Goal: Information Seeking & Learning: Learn about a topic

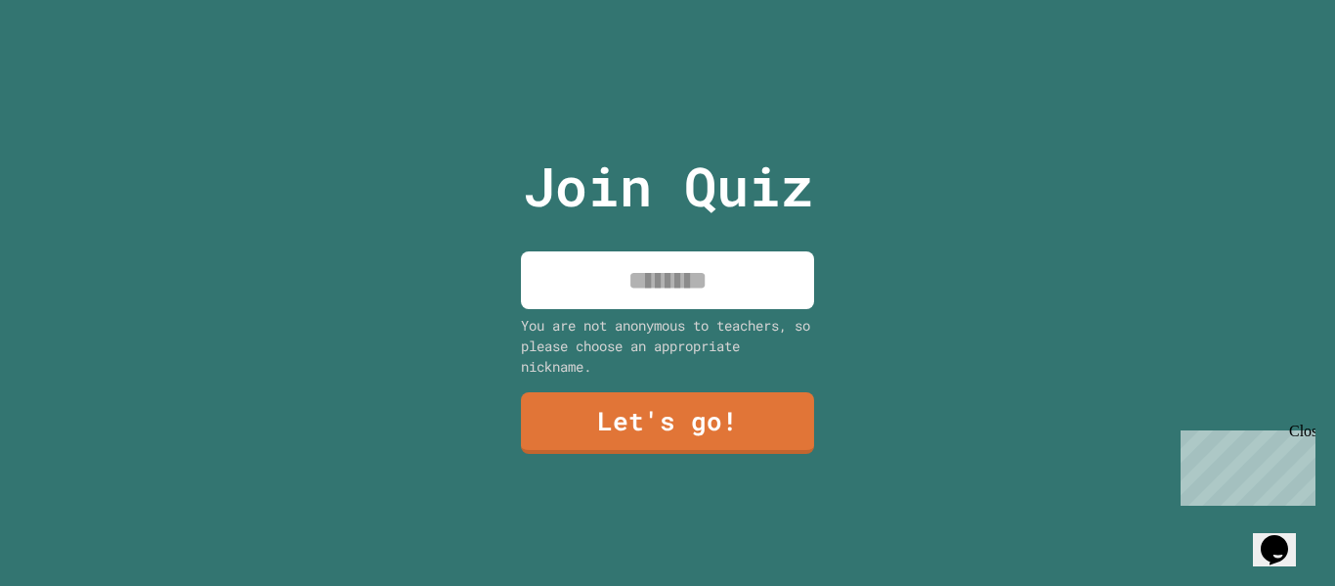
click at [699, 269] on input at bounding box center [667, 280] width 293 height 58
type input "******"
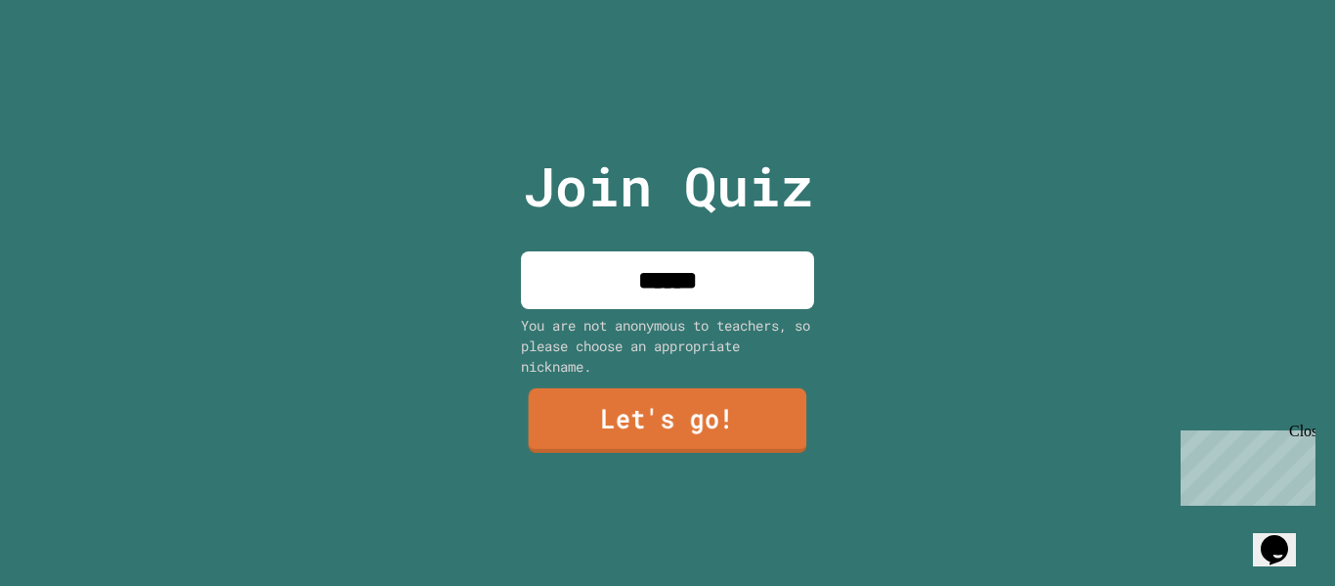
click at [614, 431] on link "Let's go!" at bounding box center [668, 420] width 279 height 65
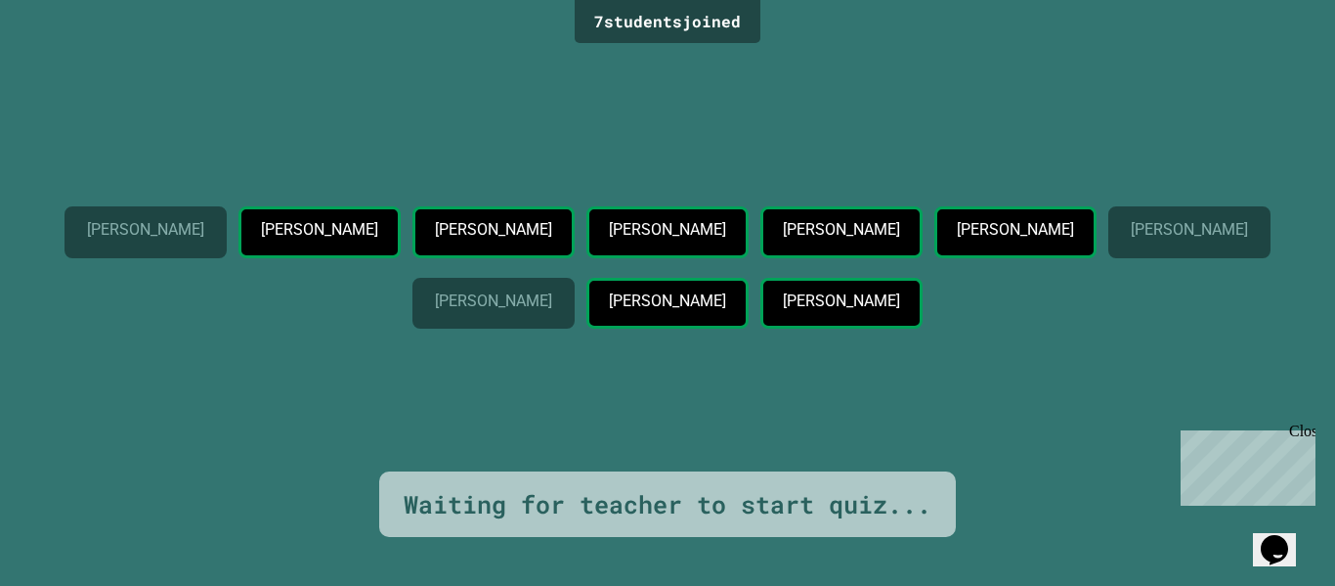
click at [1299, 434] on div "Close" at bounding box center [1301, 434] width 24 height 24
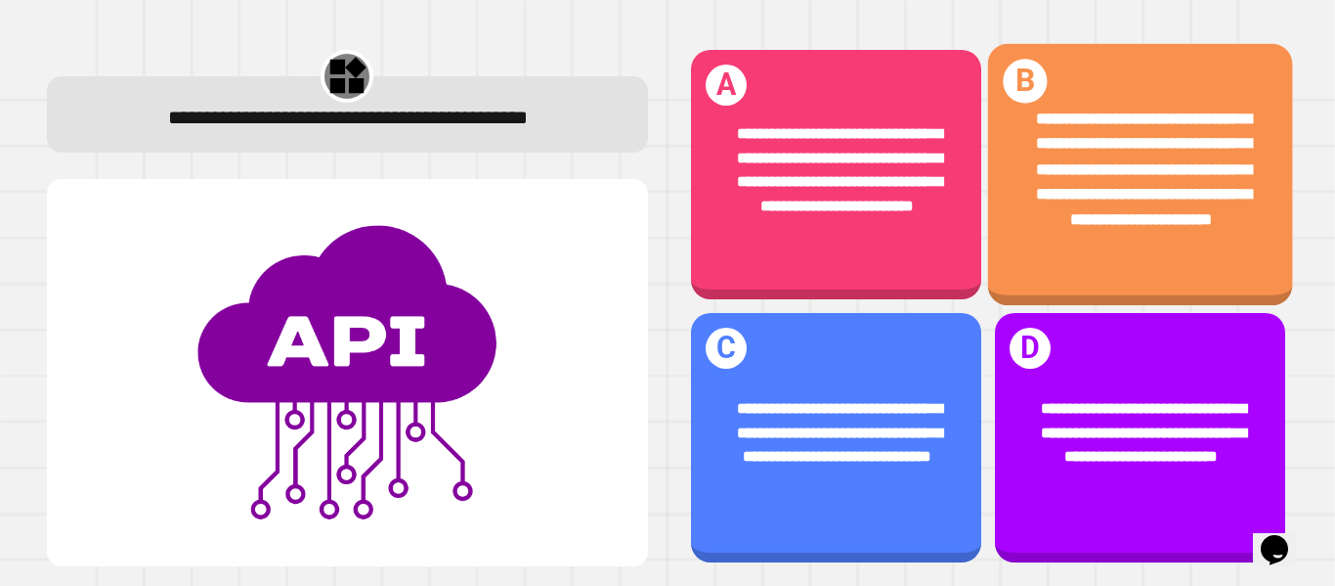
click at [1024, 233] on div "**********" at bounding box center [1141, 170] width 239 height 126
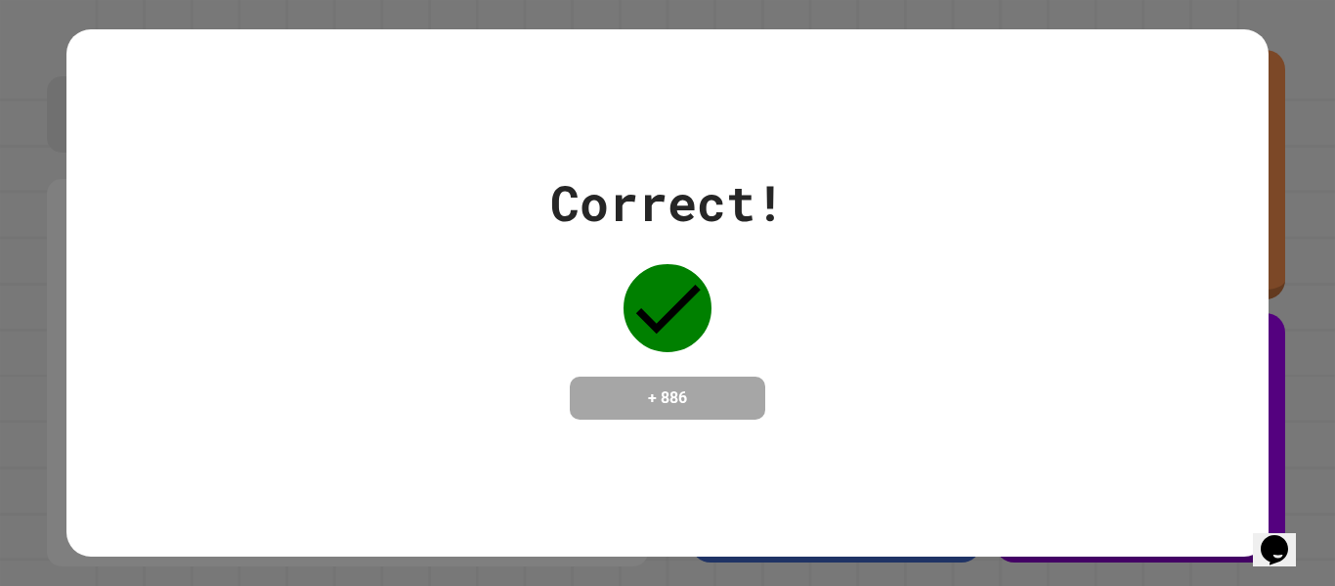
click at [683, 194] on div "Correct!" at bounding box center [667, 202] width 235 height 73
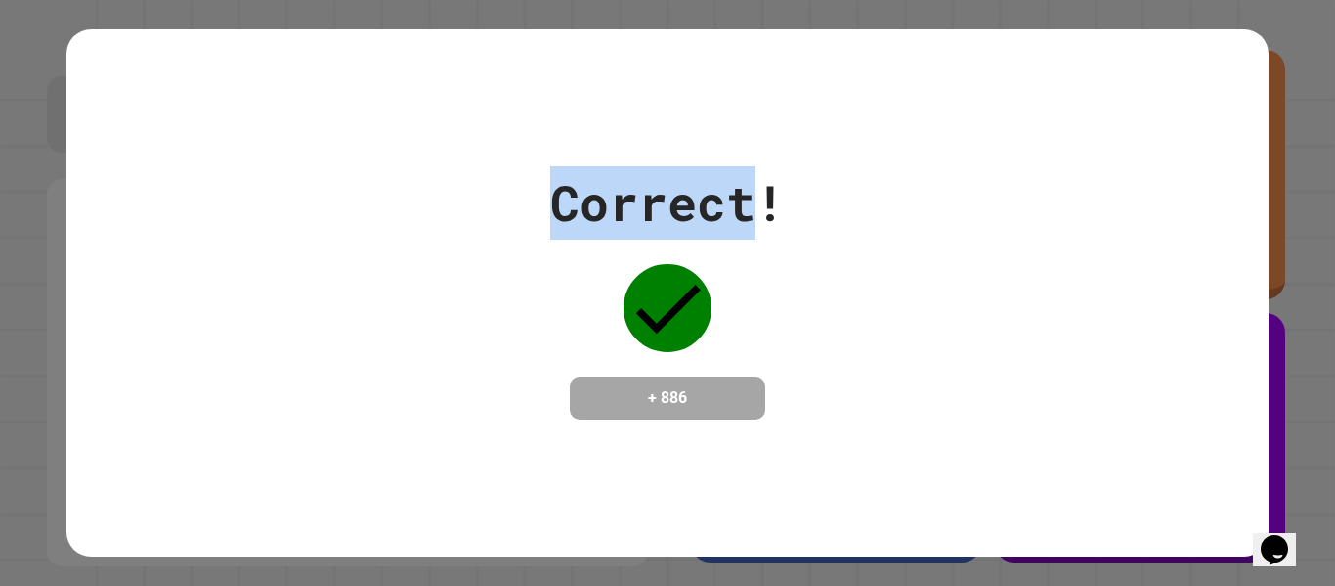
click at [683, 194] on div "Correct!" at bounding box center [667, 202] width 235 height 73
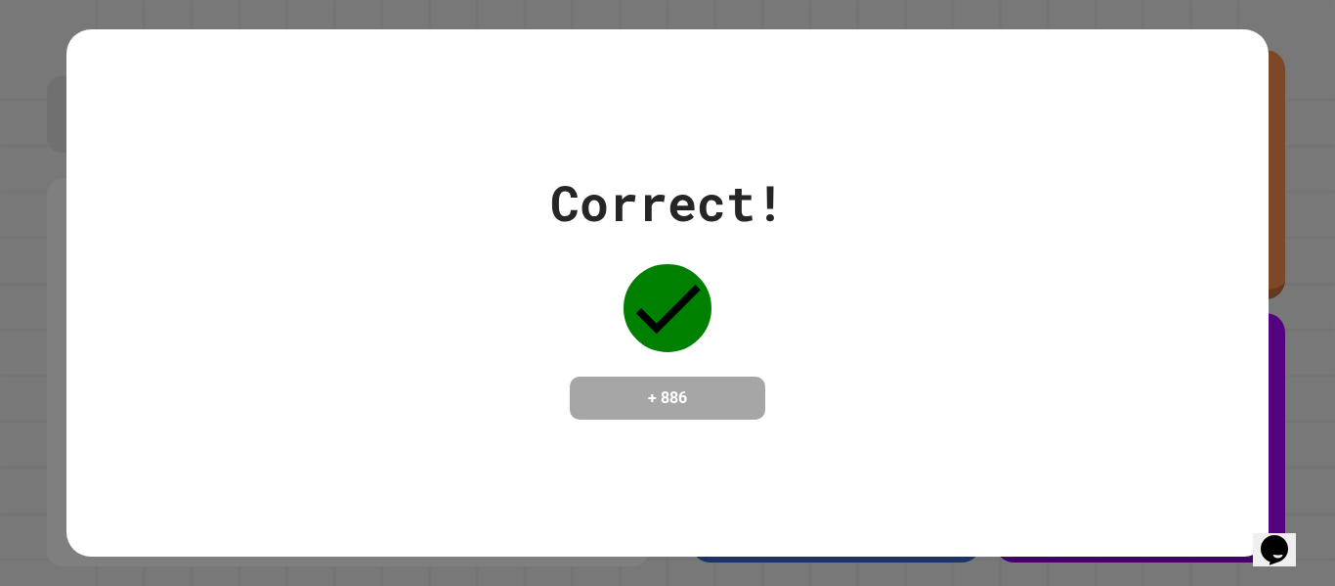
click at [683, 194] on div "Correct!" at bounding box center [667, 202] width 235 height 73
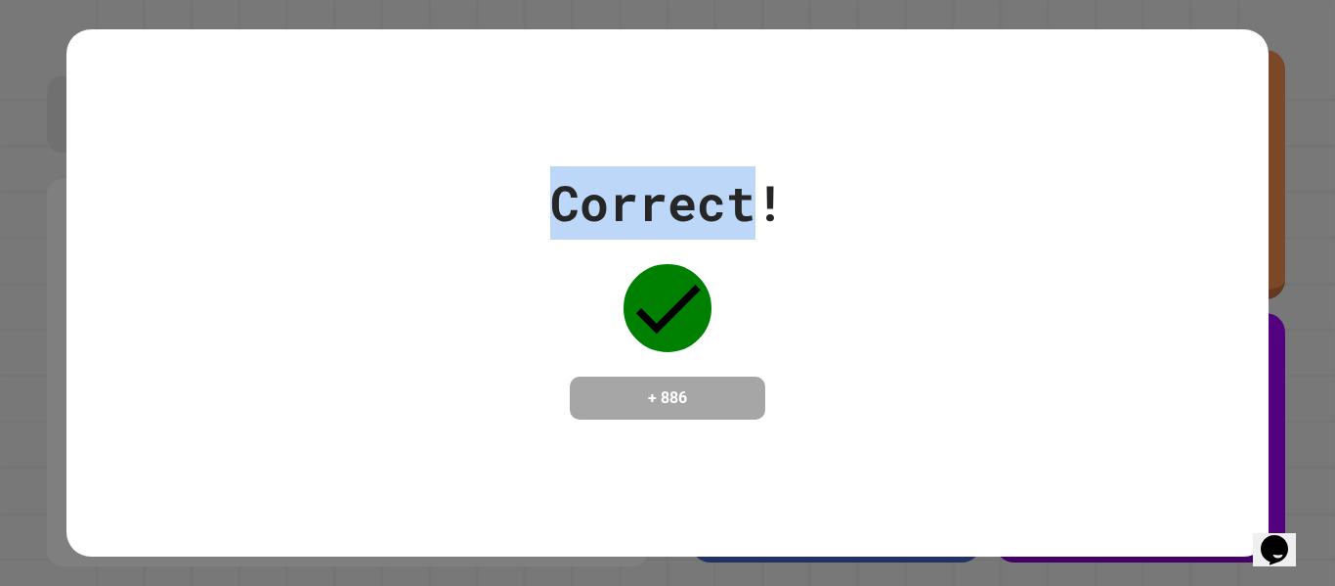
click at [683, 194] on div "Correct!" at bounding box center [667, 202] width 235 height 73
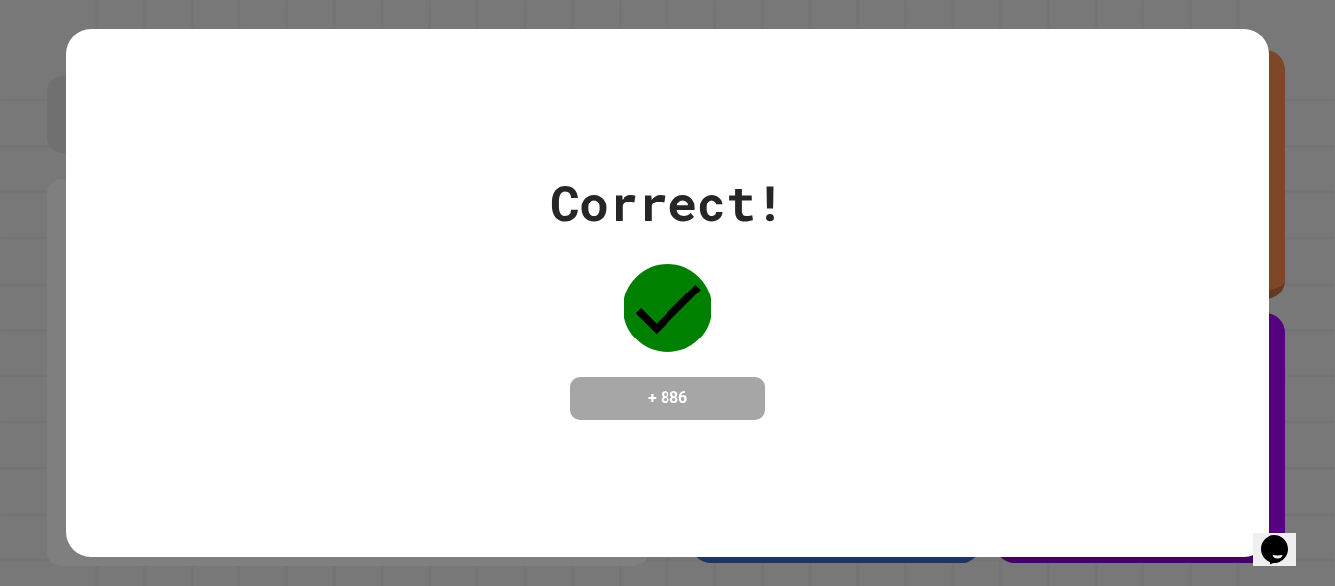
click at [683, 194] on div "Correct!" at bounding box center [667, 202] width 235 height 73
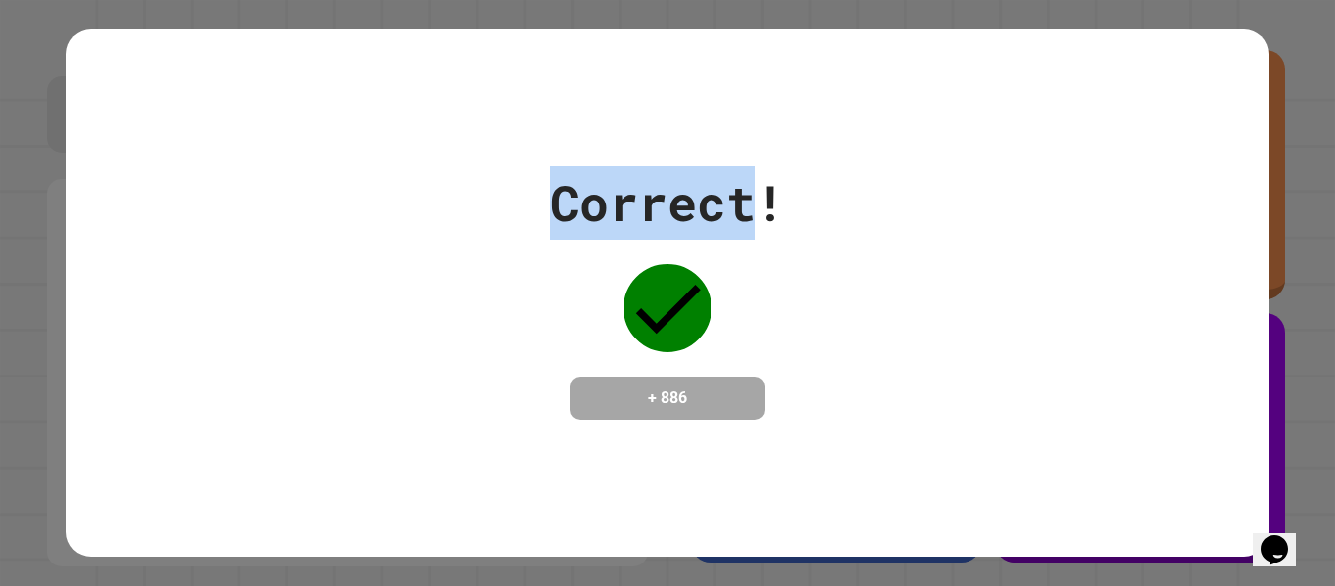
click at [683, 194] on div "Correct!" at bounding box center [667, 202] width 235 height 73
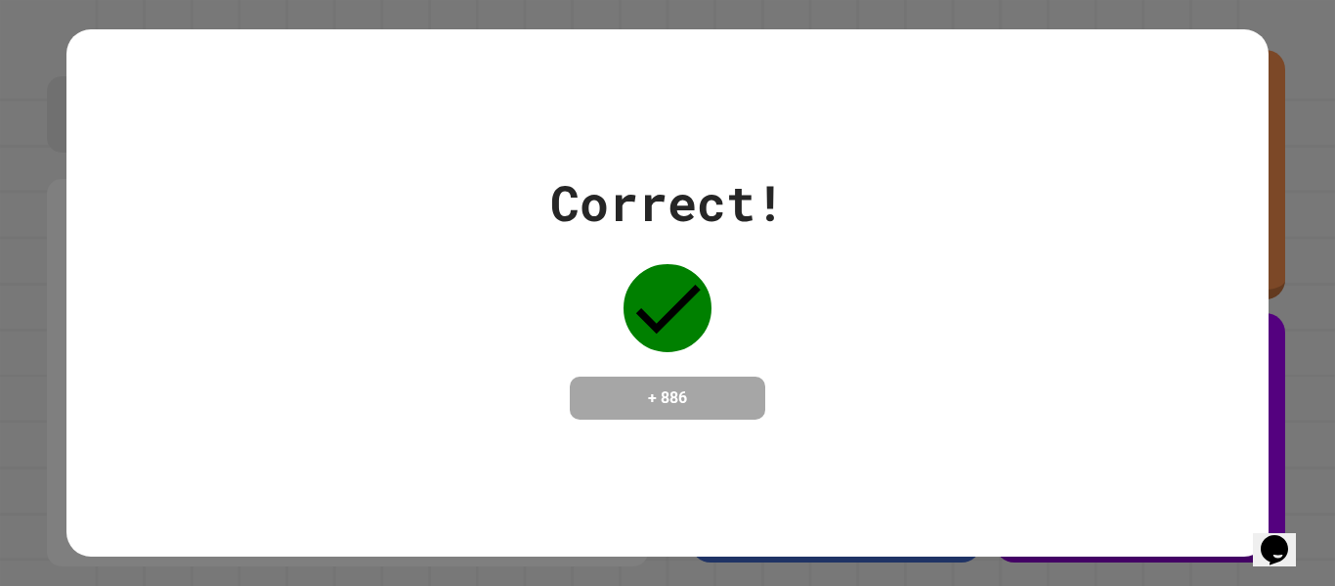
click at [683, 194] on div "Correct!" at bounding box center [667, 202] width 235 height 73
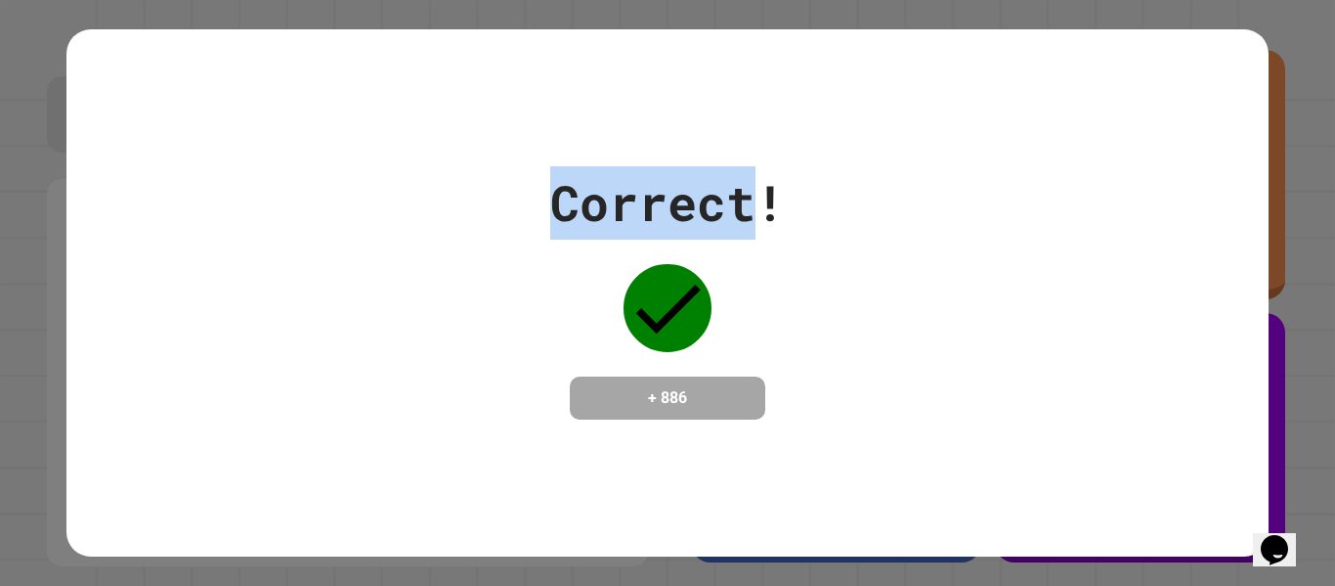
click at [683, 194] on div "Correct!" at bounding box center [667, 202] width 235 height 73
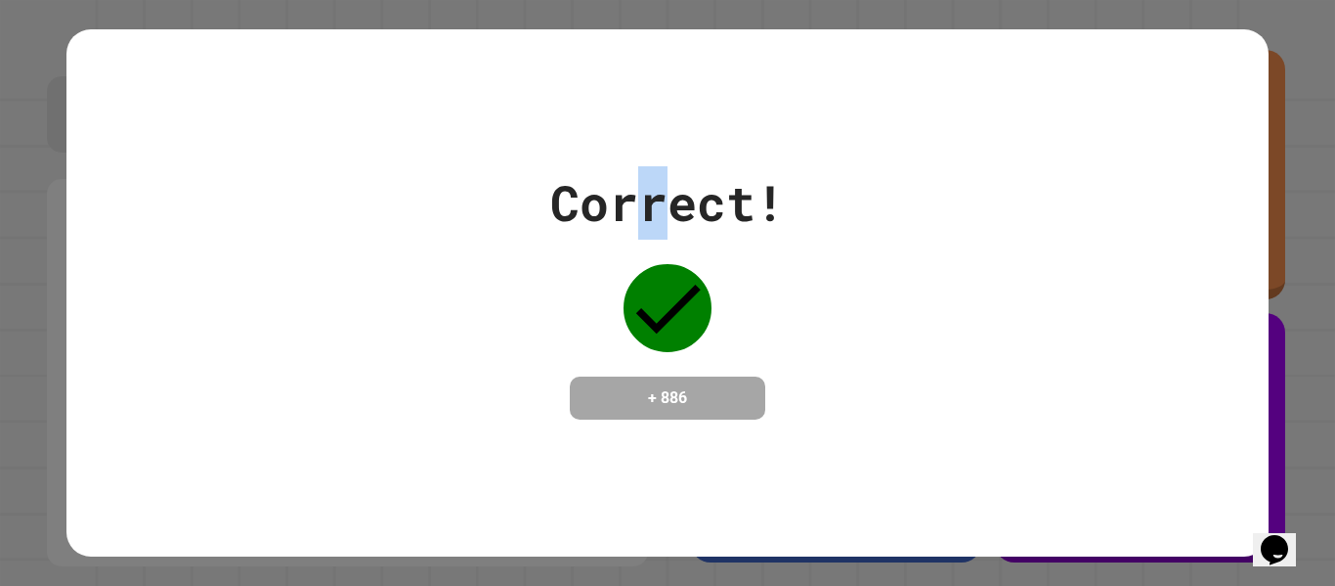
drag, startPoint x: 673, startPoint y: 196, endPoint x: 643, endPoint y: 208, distance: 31.6
click at [643, 208] on div "Correct!" at bounding box center [667, 202] width 235 height 73
click at [642, 205] on div "Correct!" at bounding box center [667, 202] width 235 height 73
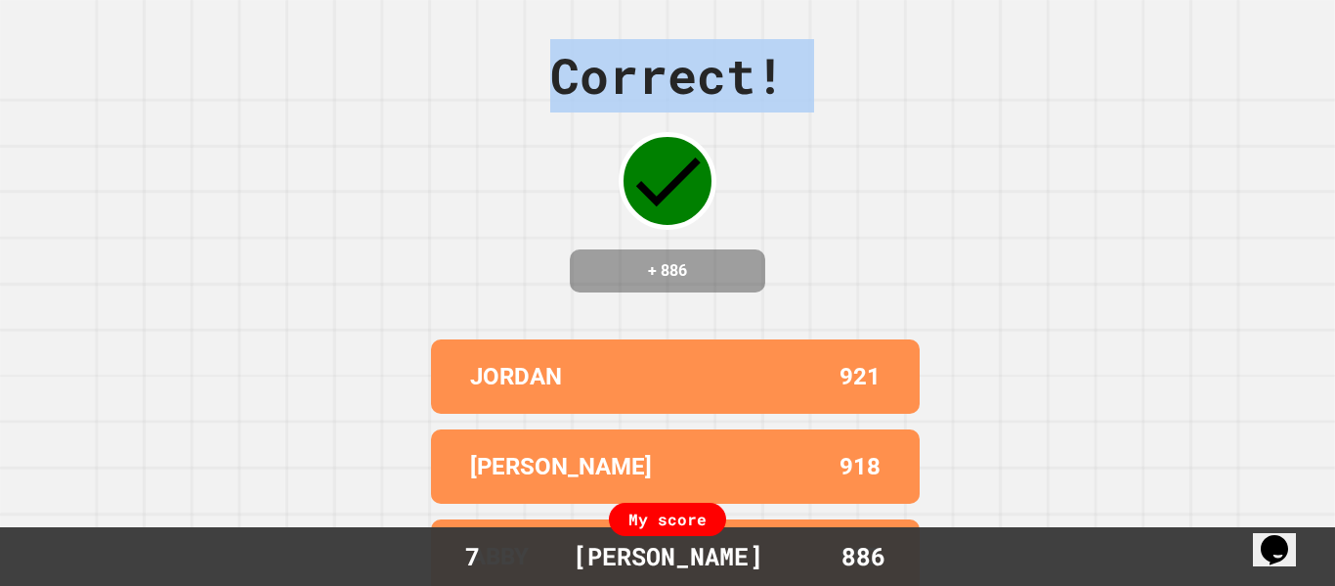
drag, startPoint x: 643, startPoint y: 204, endPoint x: 719, endPoint y: 200, distance: 75.4
click at [547, 245] on div "Correct! + 886 JORDAN 921 [PERSON_NAME] 918 [PERSON_NAME] 907 [PERSON_NAME] 905…" at bounding box center [667, 293] width 1335 height 586
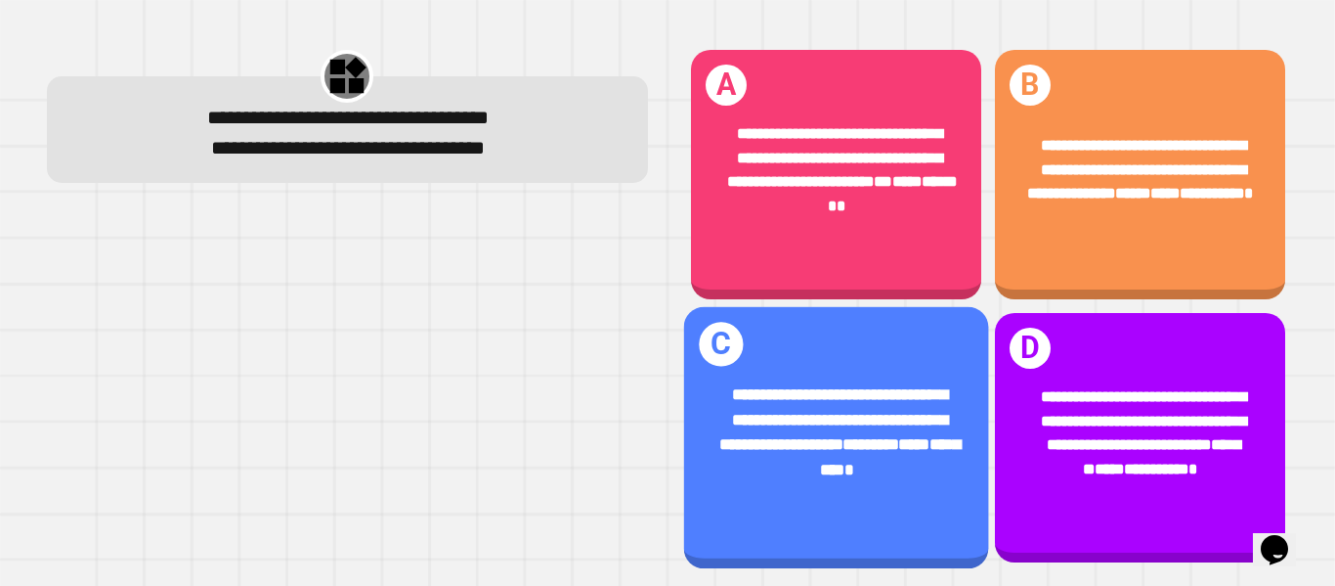
click at [819, 398] on span "**********" at bounding box center [833, 418] width 228 height 65
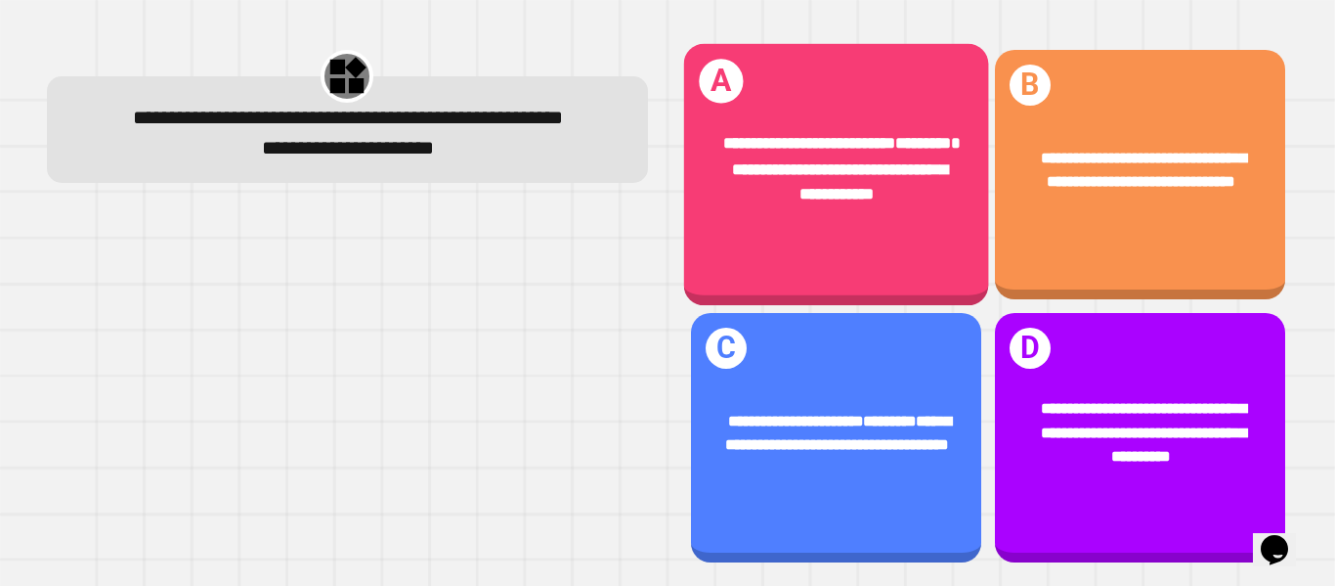
click at [854, 222] on div "**********" at bounding box center [835, 169] width 305 height 141
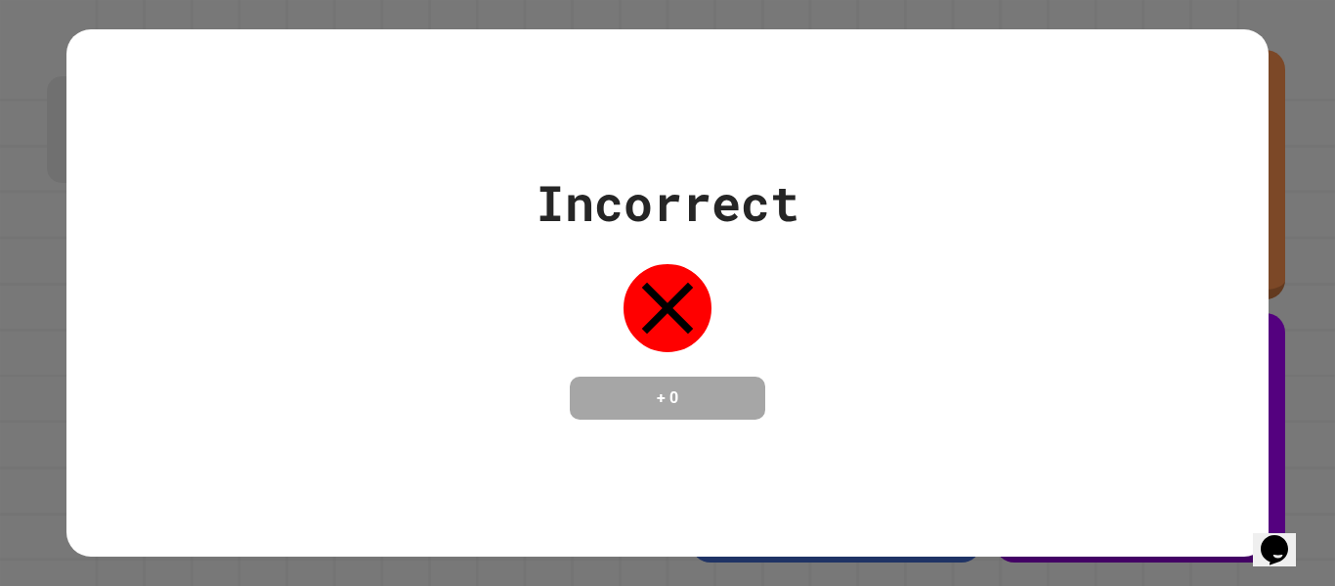
click at [629, 198] on div "Incorrect" at bounding box center [668, 202] width 264 height 73
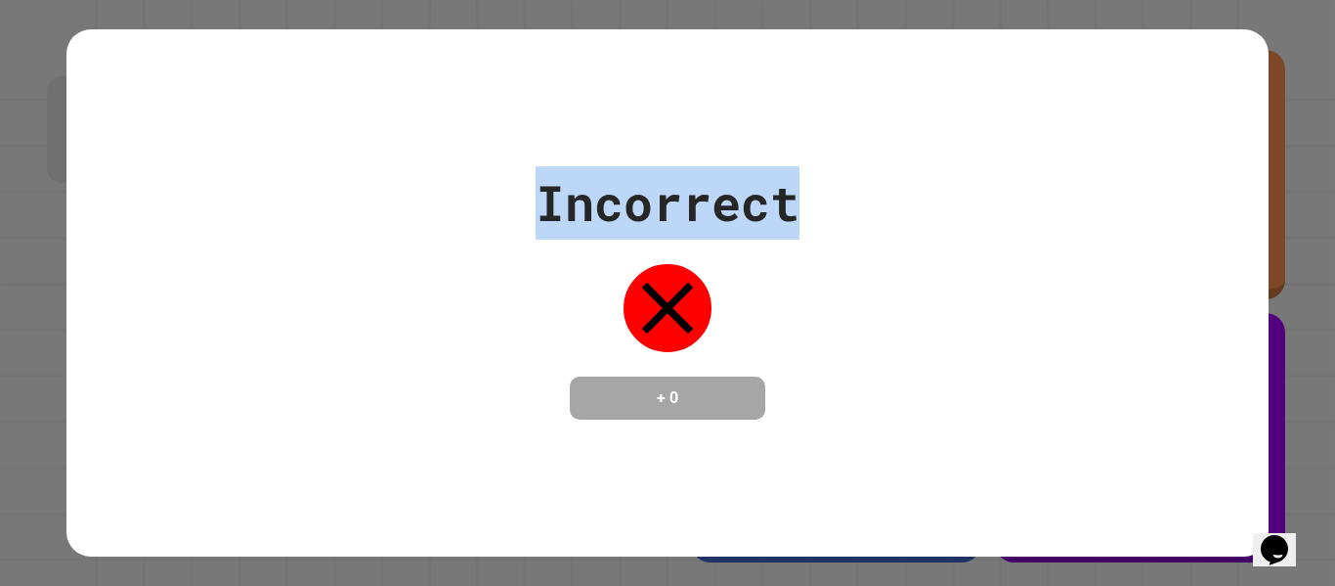
click at [629, 198] on div "Incorrect" at bounding box center [668, 202] width 264 height 73
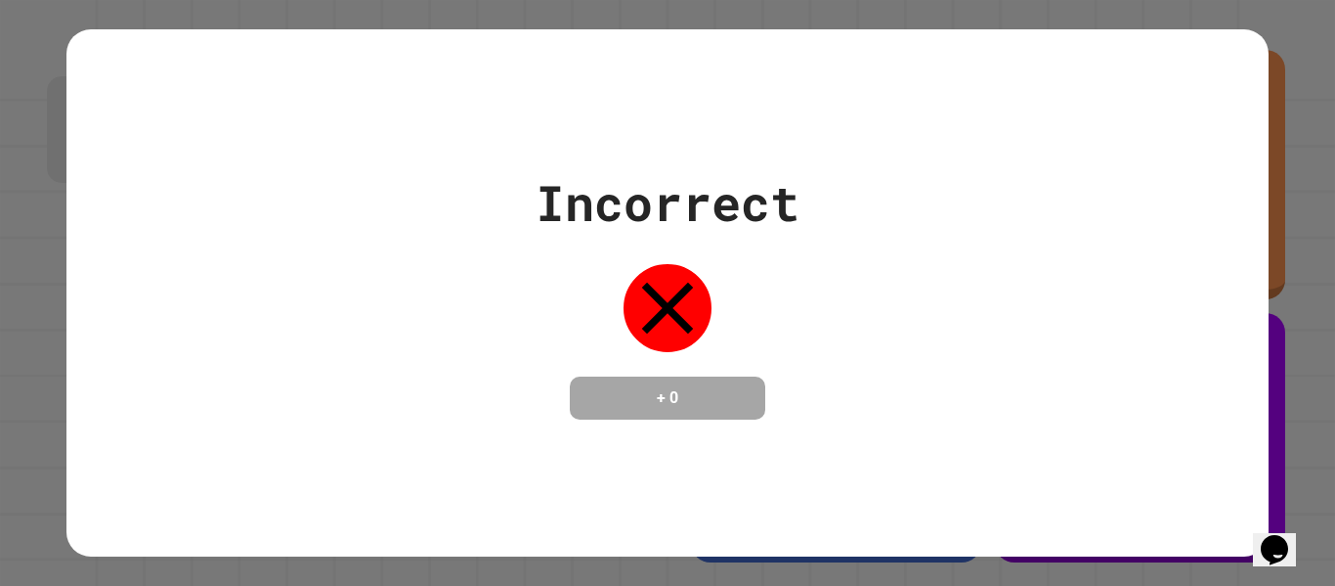
click at [683, 320] on icon at bounding box center [668, 308] width 88 height 88
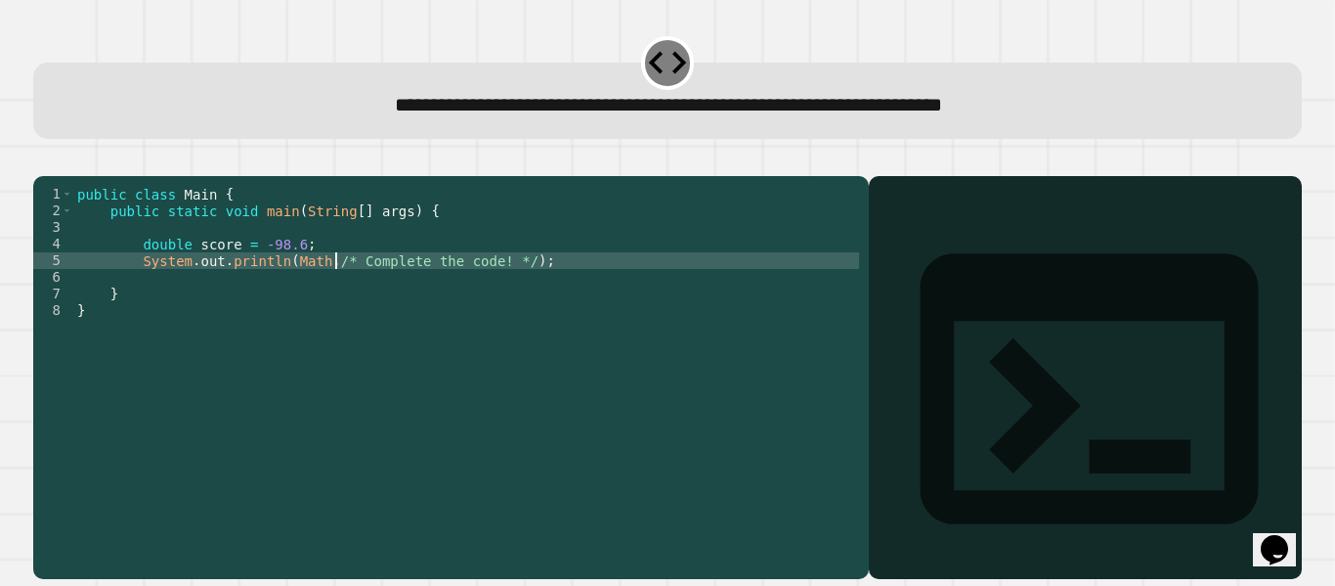
drag, startPoint x: 337, startPoint y: 287, endPoint x: 348, endPoint y: 285, distance: 10.9
click at [348, 285] on div "public class Main { public static void main ( String [ ] args ) { double score …" at bounding box center [466, 369] width 786 height 366
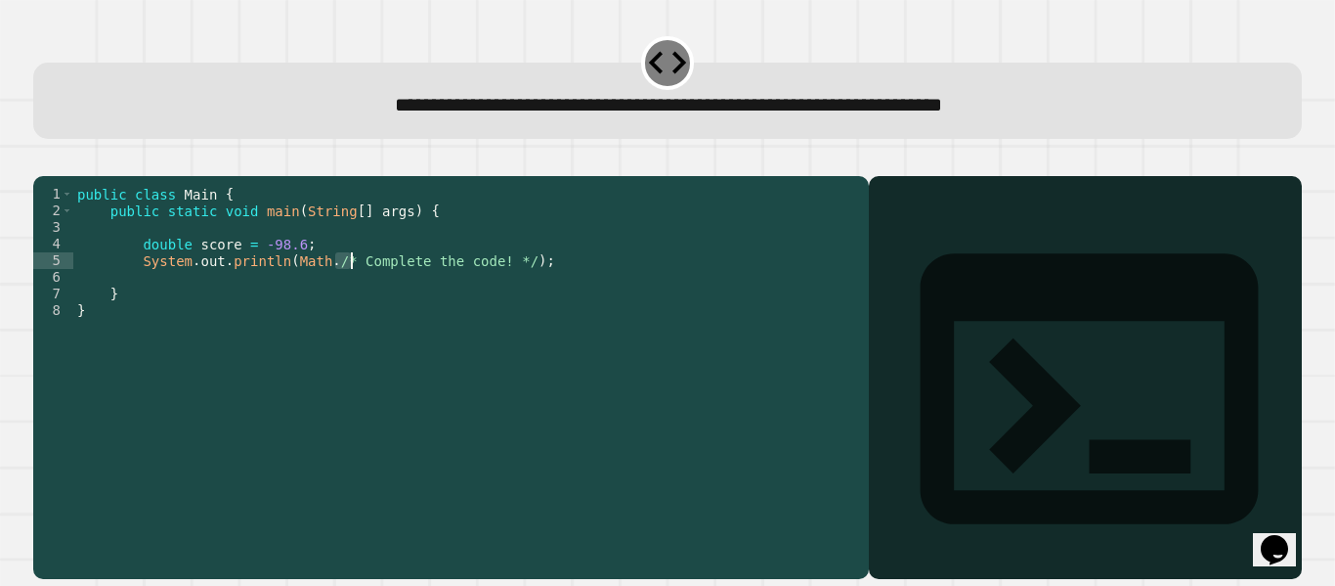
click at [332, 286] on div "public class Main { public static void main ( String [ ] args ) { double score …" at bounding box center [466, 352] width 786 height 332
drag, startPoint x: 327, startPoint y: 285, endPoint x: 490, endPoint y: 284, distance: 162.3
click at [490, 284] on div "public class Main { public static void main ( String [ ] args ) { double score …" at bounding box center [466, 369] width 786 height 366
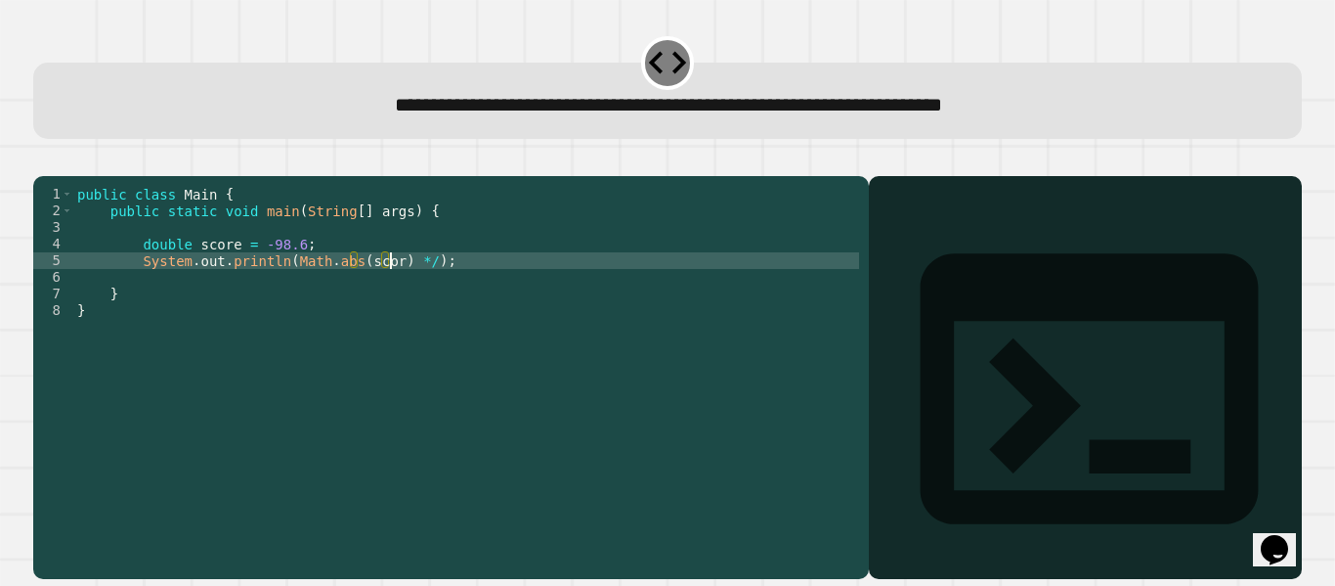
scroll to position [0, 41]
click at [431, 288] on div "public class Main { public static void main ( String [ ] args ) { double score …" at bounding box center [466, 369] width 786 height 366
click at [43, 160] on icon "button" at bounding box center [43, 160] width 0 height 0
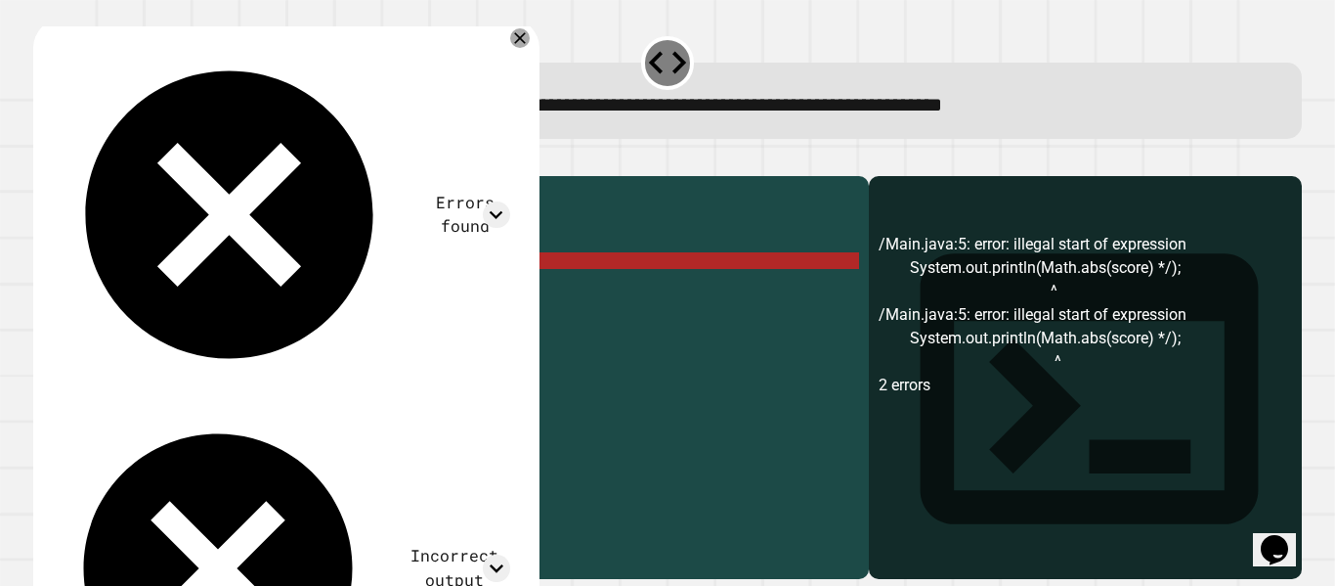
click at [431, 288] on div "public class Main { public static void main ( String [ ] args ) { double score …" at bounding box center [466, 369] width 786 height 366
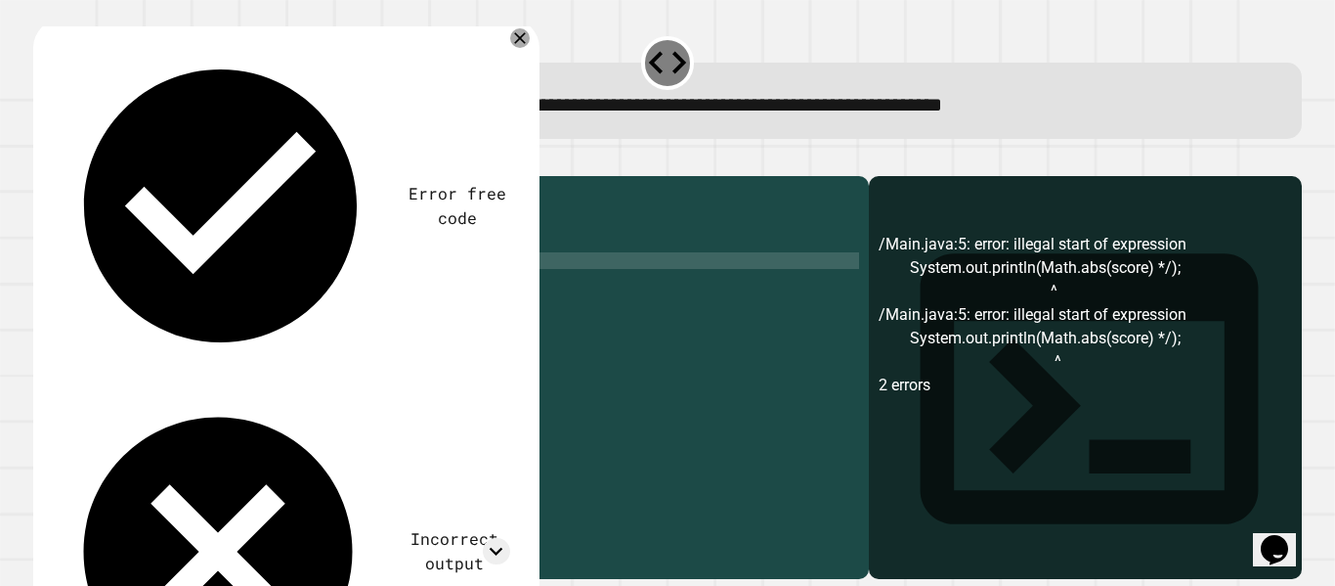
type textarea "**********"
click at [60, 176] on icon "button" at bounding box center [56, 172] width 11 height 14
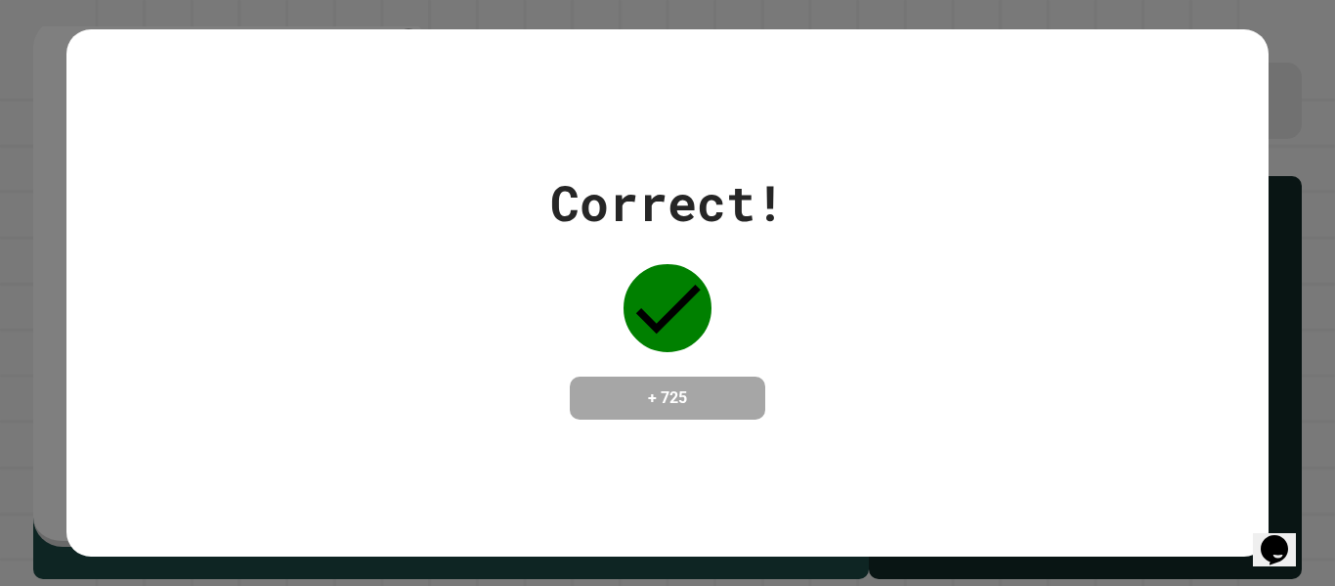
click at [741, 178] on div "Correct!" at bounding box center [667, 202] width 235 height 73
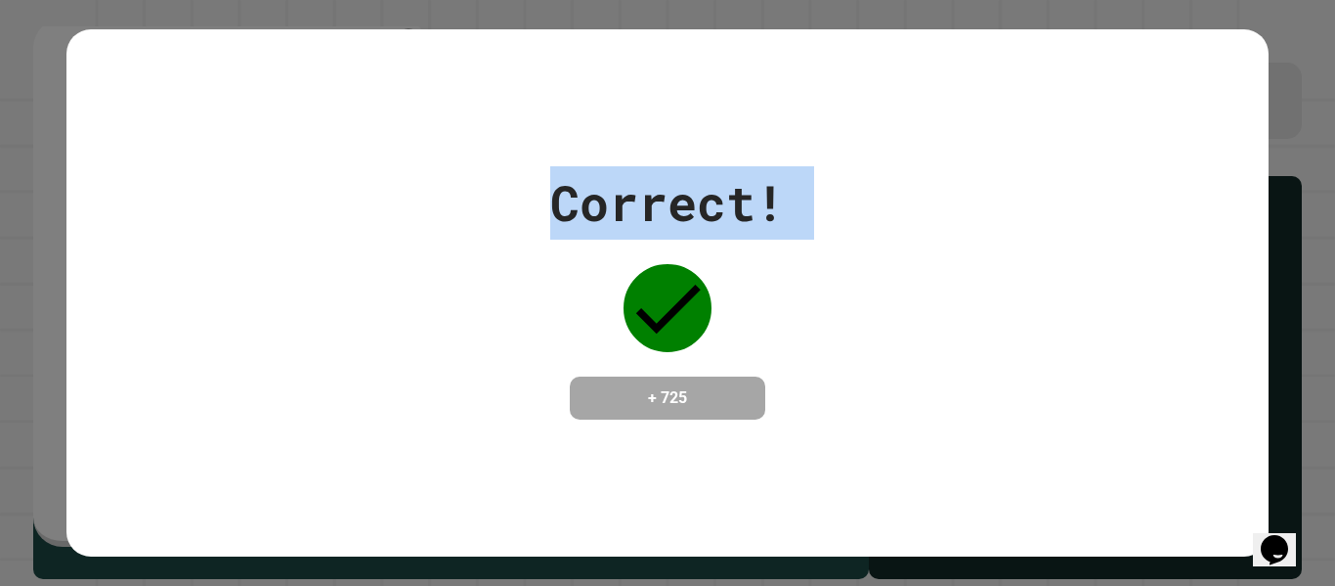
click at [741, 178] on div "Correct!" at bounding box center [667, 202] width 235 height 73
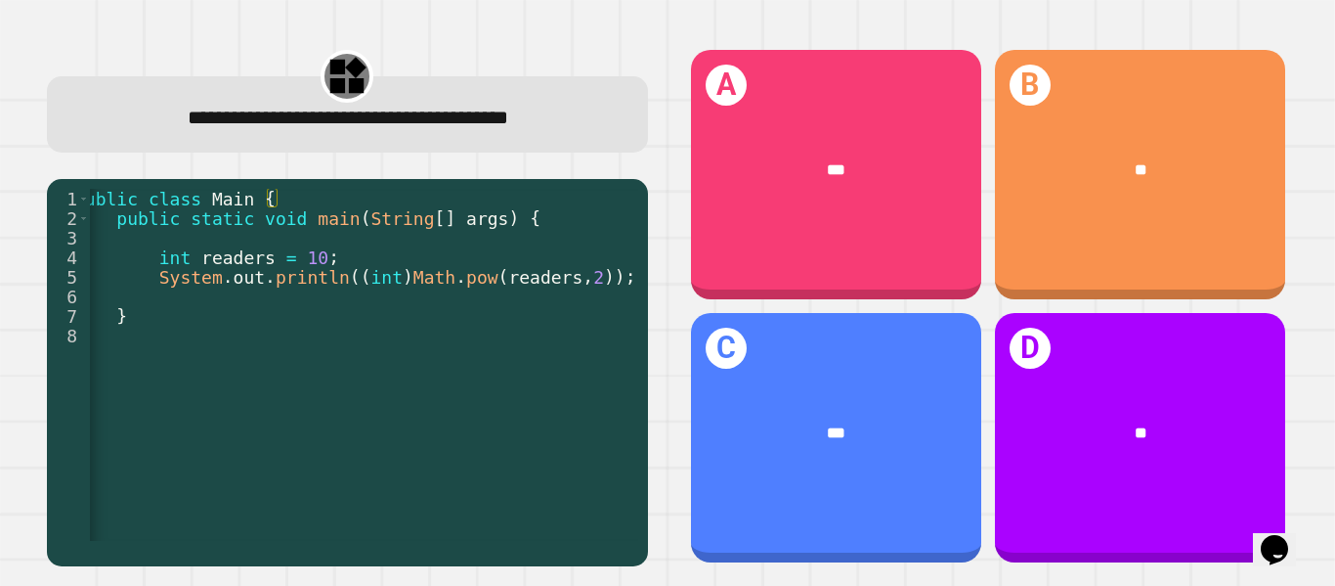
scroll to position [0, 40]
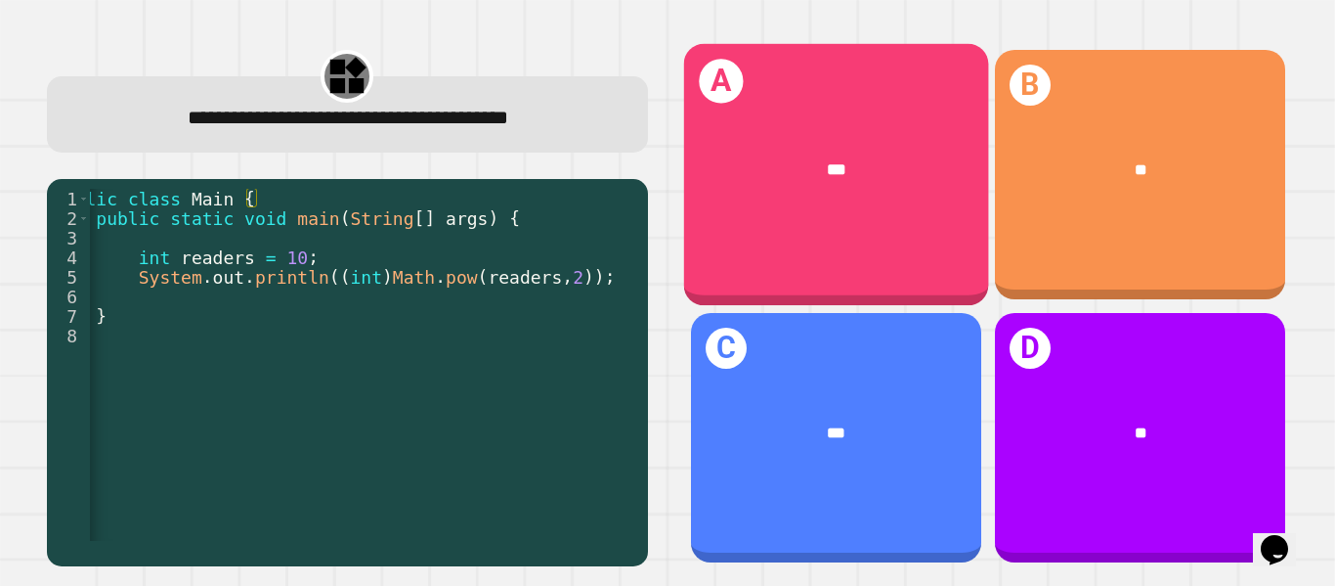
click at [778, 205] on div "***" at bounding box center [835, 169] width 305 height 91
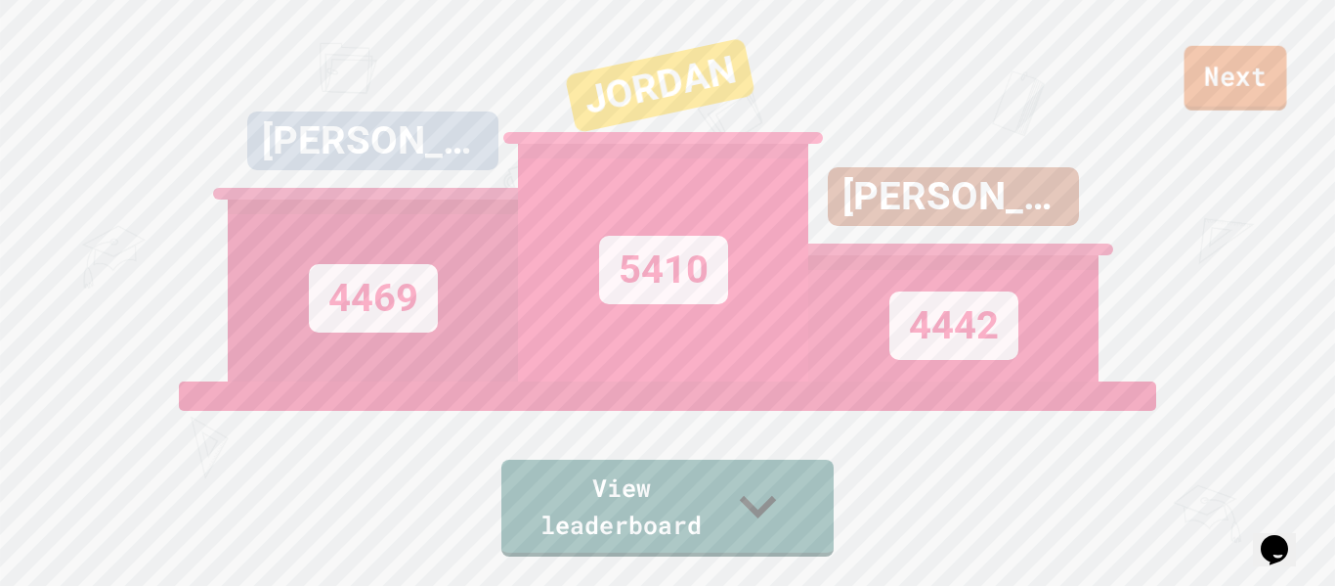
click at [1232, 81] on link "Next" at bounding box center [1236, 78] width 103 height 65
